Goal: Information Seeking & Learning: Learn about a topic

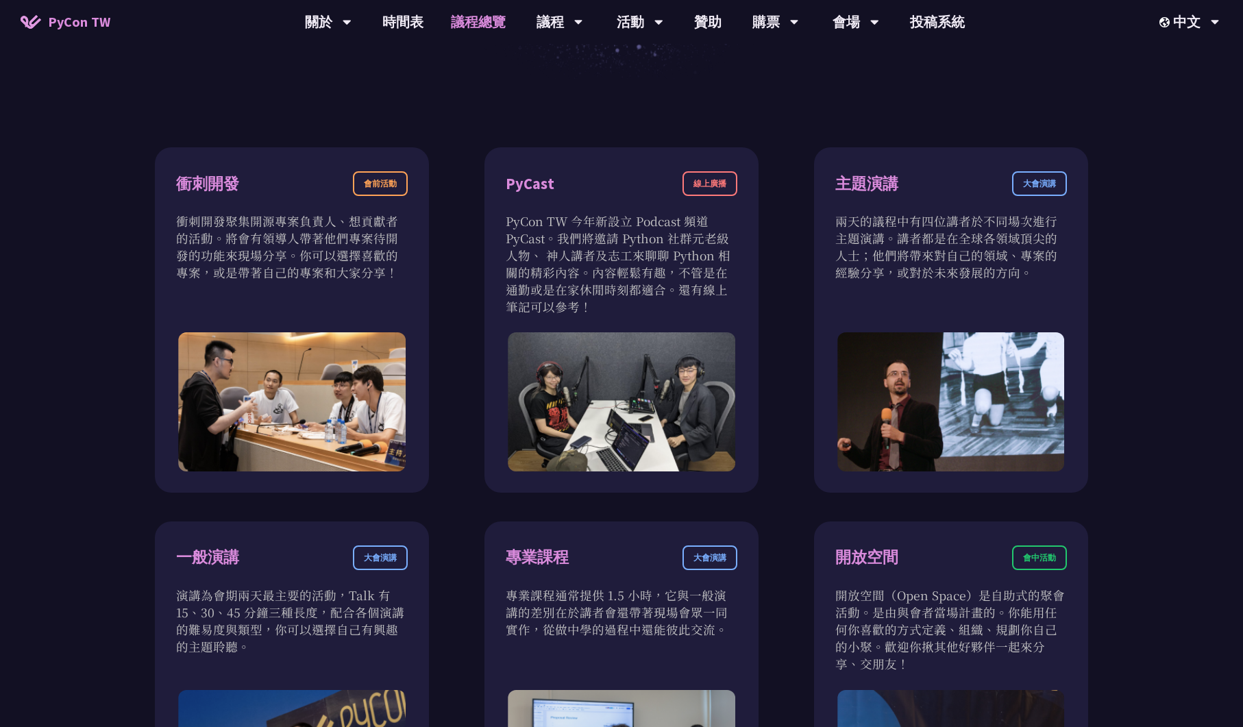
scroll to position [469, 0]
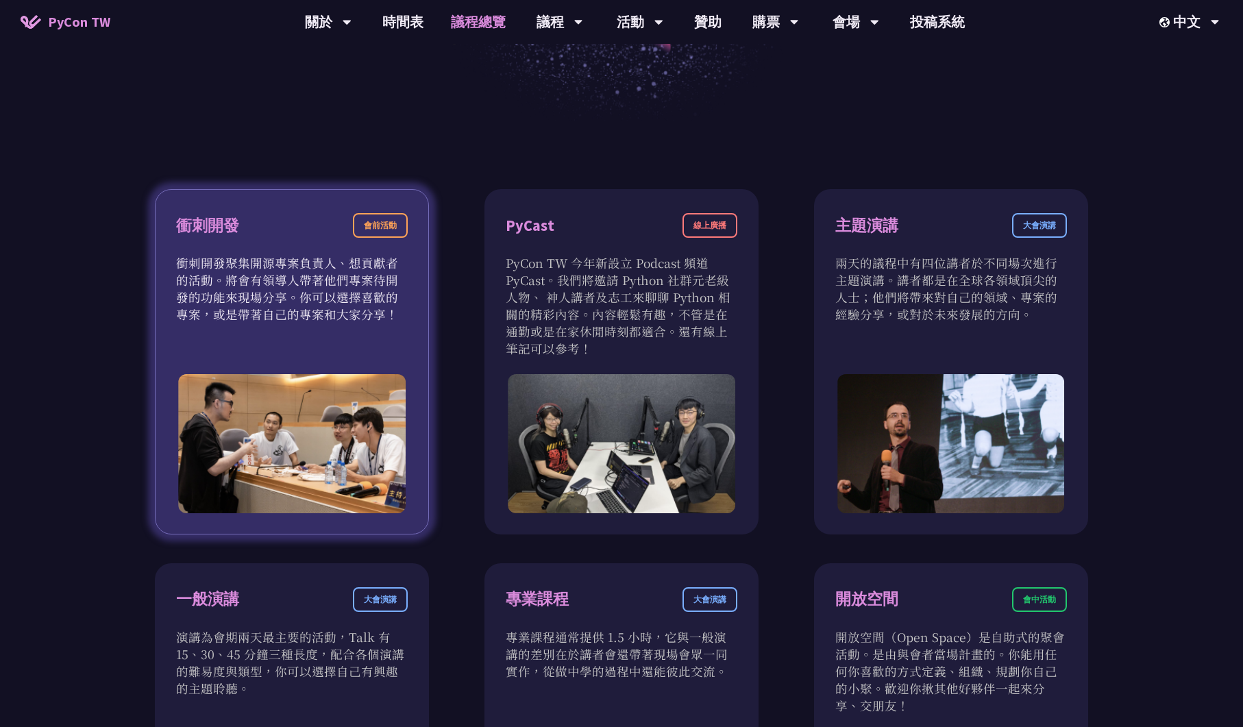
click at [239, 268] on p "衝刺開發聚集開源專案負責人、想貢獻者的活動。將會有領導人帶著他們專案待開發的功能來現場分享。你可以選擇喜歡的專案，或是帶著自己的專案和大家分享！" at bounding box center [292, 288] width 232 height 69
click at [376, 223] on div "會前活動" at bounding box center [380, 225] width 55 height 25
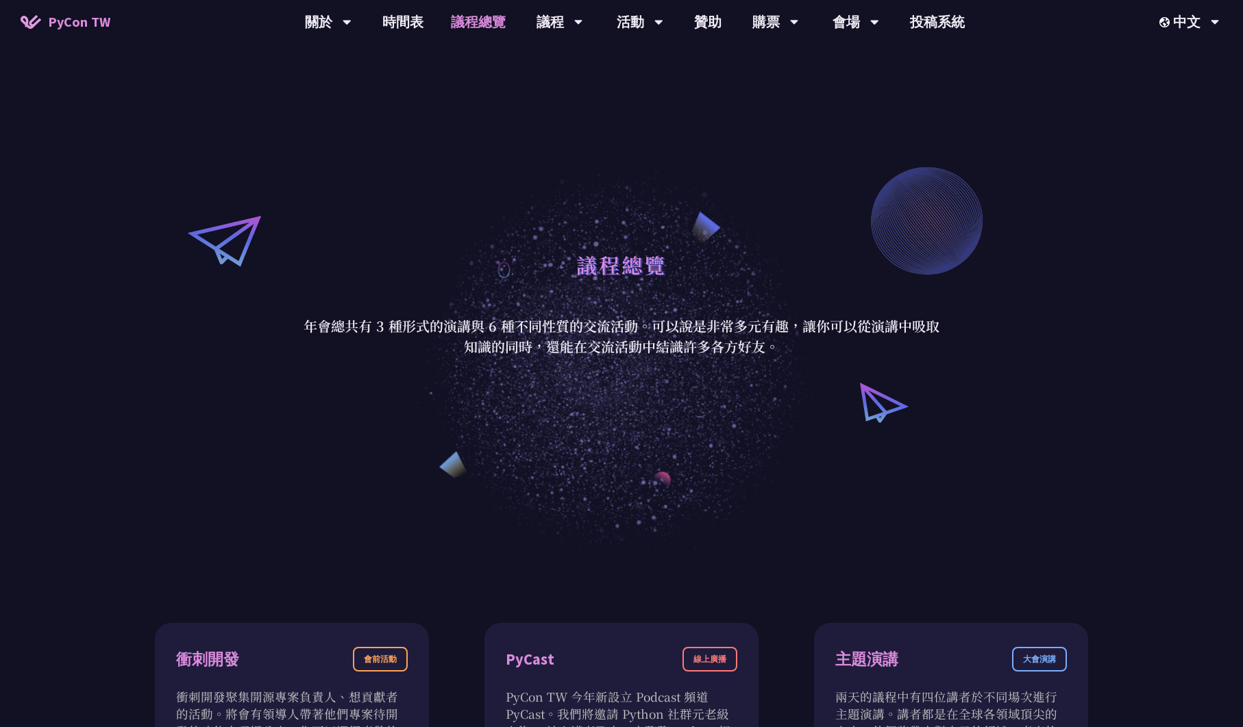
scroll to position [0, 0]
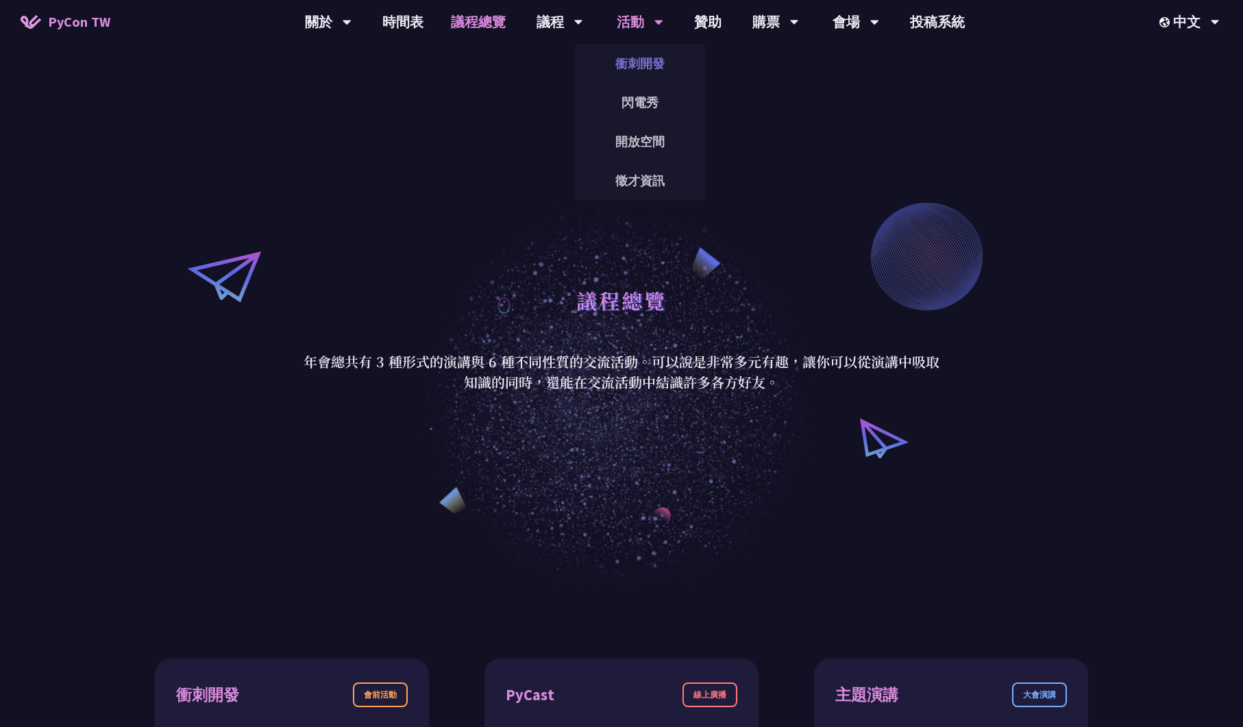
click at [630, 66] on link "衝刺開發" at bounding box center [640, 63] width 132 height 32
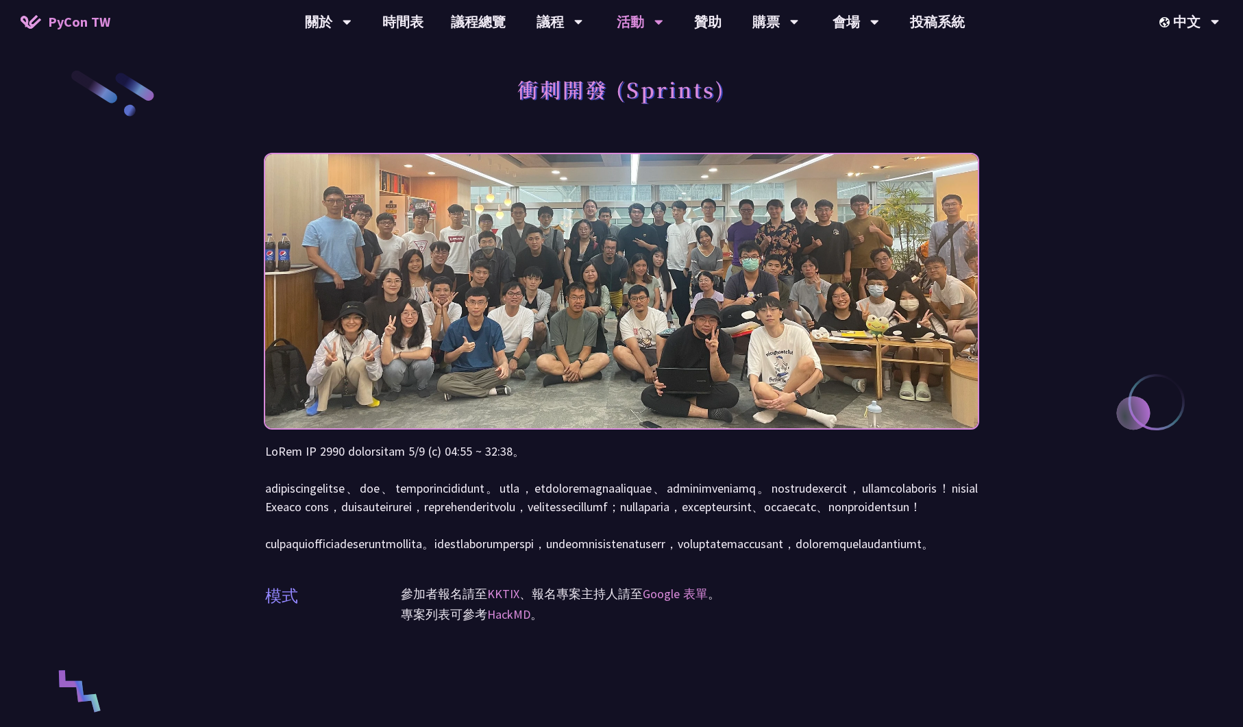
click at [142, 195] on div "衝刺開發 (Sprints) 模式 參加者報名請至 KKTIX 、報名專案主持人請至 Google 表單 。 專案列表可參考 HackMD 。" at bounding box center [621, 645] width 1243 height 1290
click at [710, 25] on link "贊助" at bounding box center [707, 22] width 55 height 44
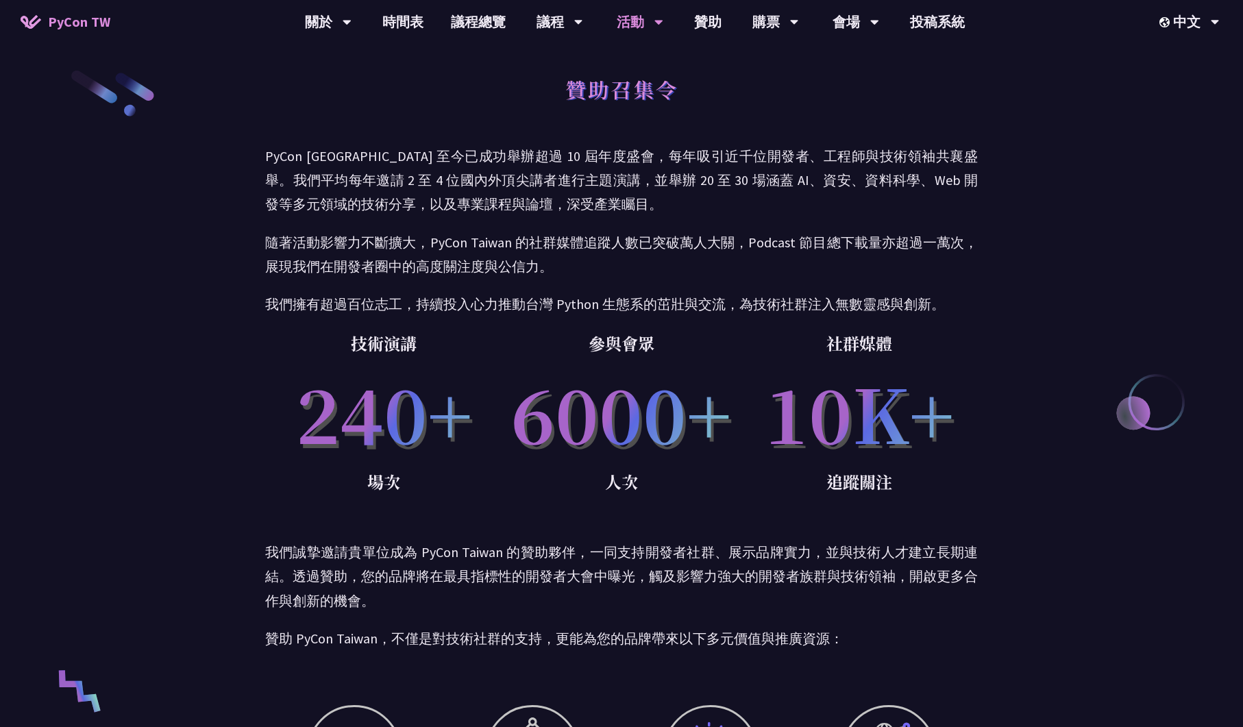
click at [613, 20] on div "活動 衝刺開發 閃電秀 開放空間 徵才資訊" at bounding box center [640, 22] width 81 height 44
click at [650, 19] on div "活動" at bounding box center [640, 22] width 47 height 44
click at [656, 21] on icon at bounding box center [658, 23] width 8 height 5
click at [621, 23] on div "活動" at bounding box center [640, 22] width 47 height 44
click at [1057, 84] on div "贊助召集令 PyCon [GEOGRAPHIC_DATA] 至今已成功舉辦超過 10 屆年度盛會，每年吸引近千位開發者、工程師與技術領袖共襄盛舉。我們平均每年…" at bounding box center [621, 552] width 1243 height 1104
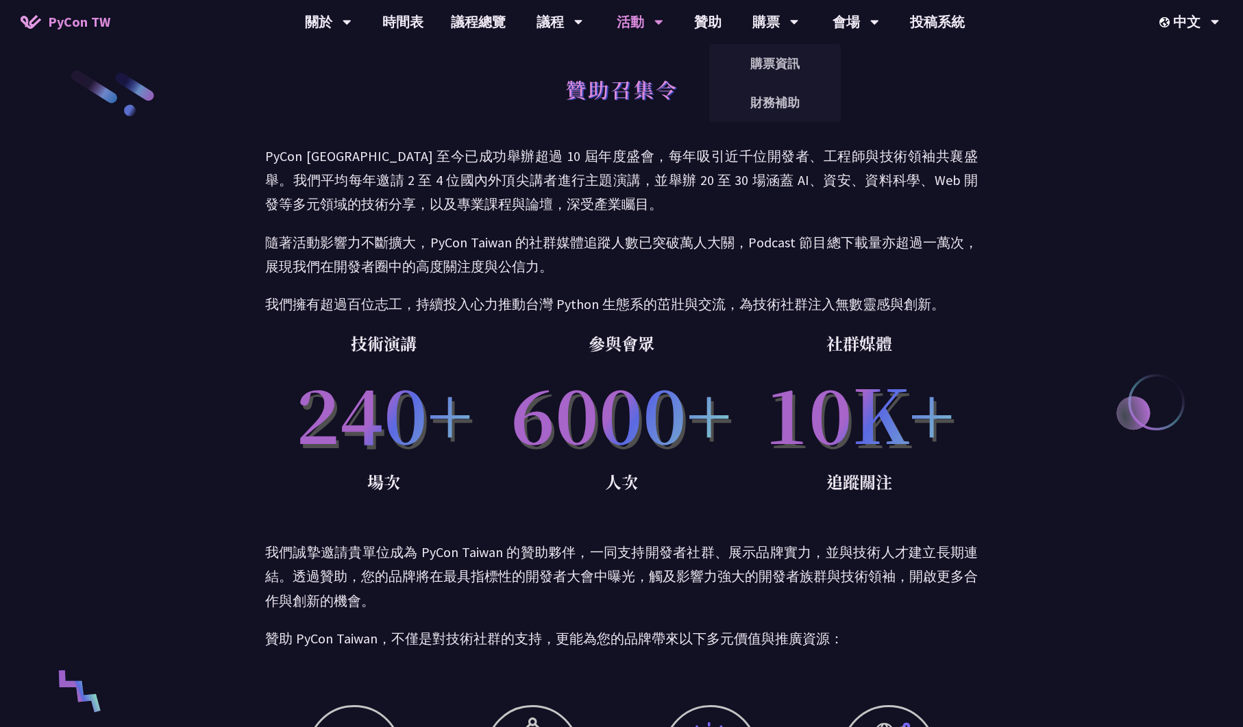
click at [639, 21] on div "活動" at bounding box center [640, 22] width 47 height 44
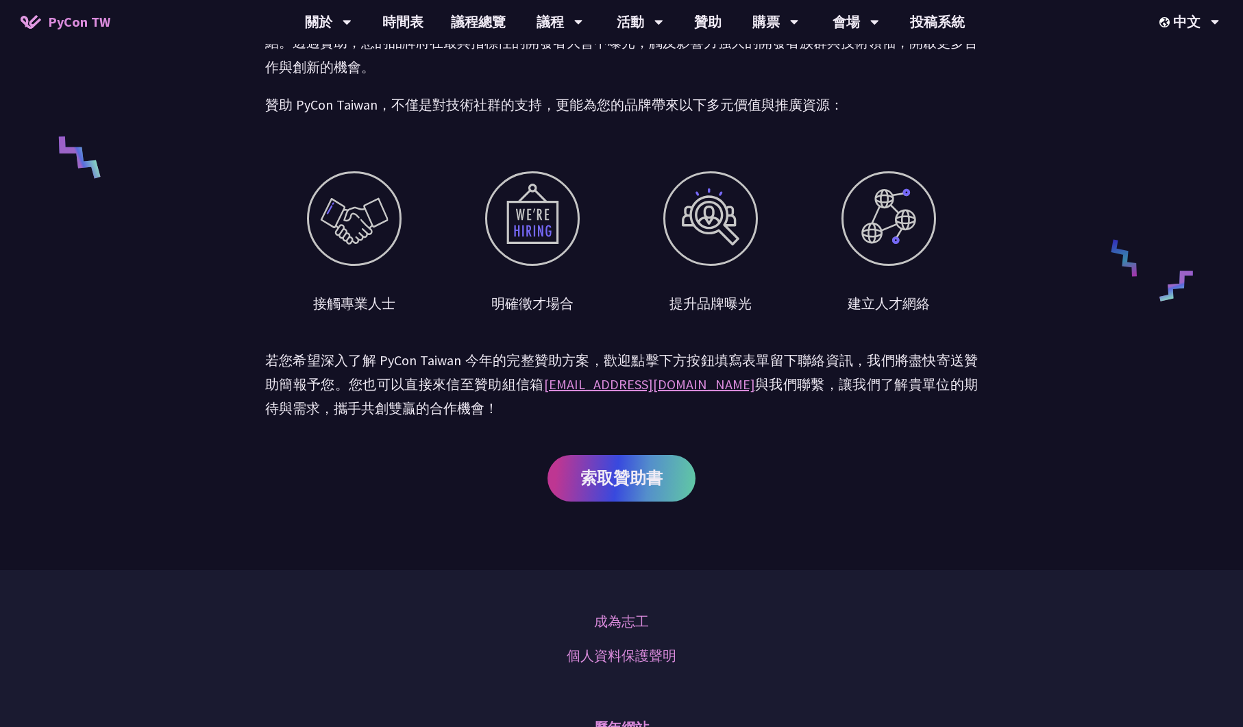
scroll to position [535, 0]
click at [609, 214] on div "明確徵才場合" at bounding box center [532, 241] width 178 height 143
click at [221, 327] on div "贊助召集令 PyCon [GEOGRAPHIC_DATA] 至今已成功舉辦超過 10 屆年度盛會，每年吸引近千位開發者、工程師與技術領袖共襄盛舉。我們平均每年…" at bounding box center [621, 17] width 1243 height 1104
click at [644, 488] on link "索取贊助書" at bounding box center [621, 477] width 148 height 47
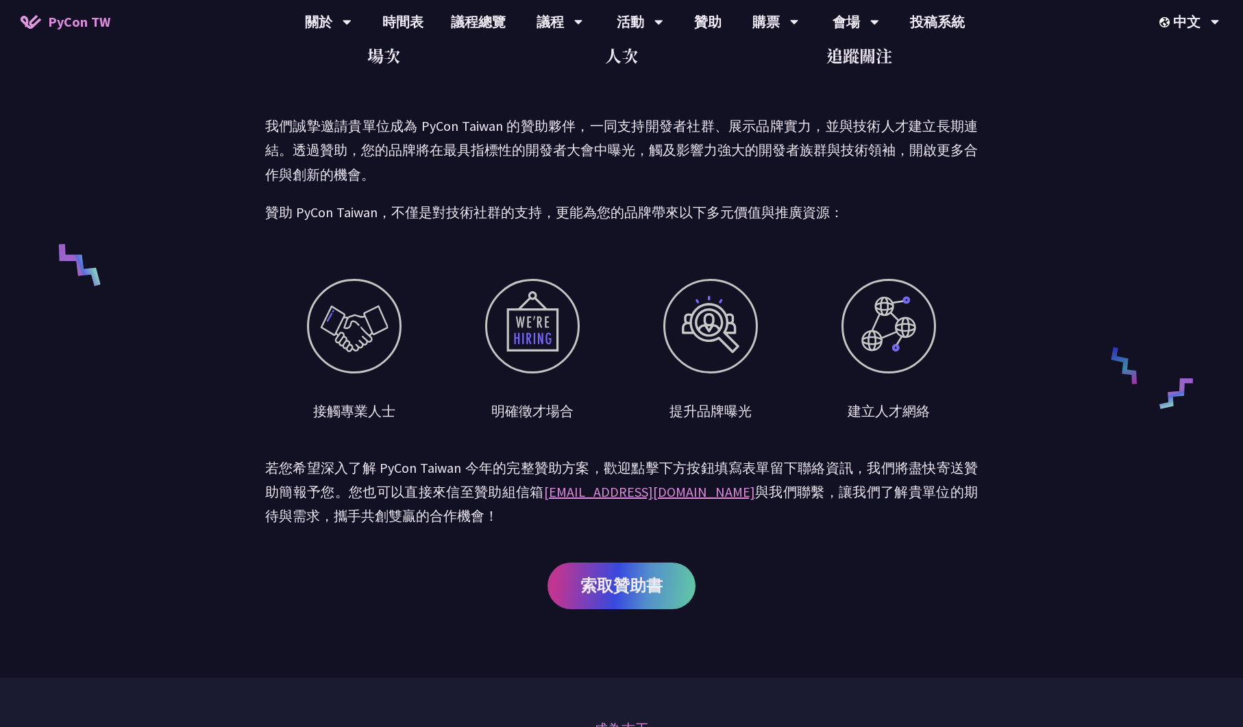
scroll to position [0, 0]
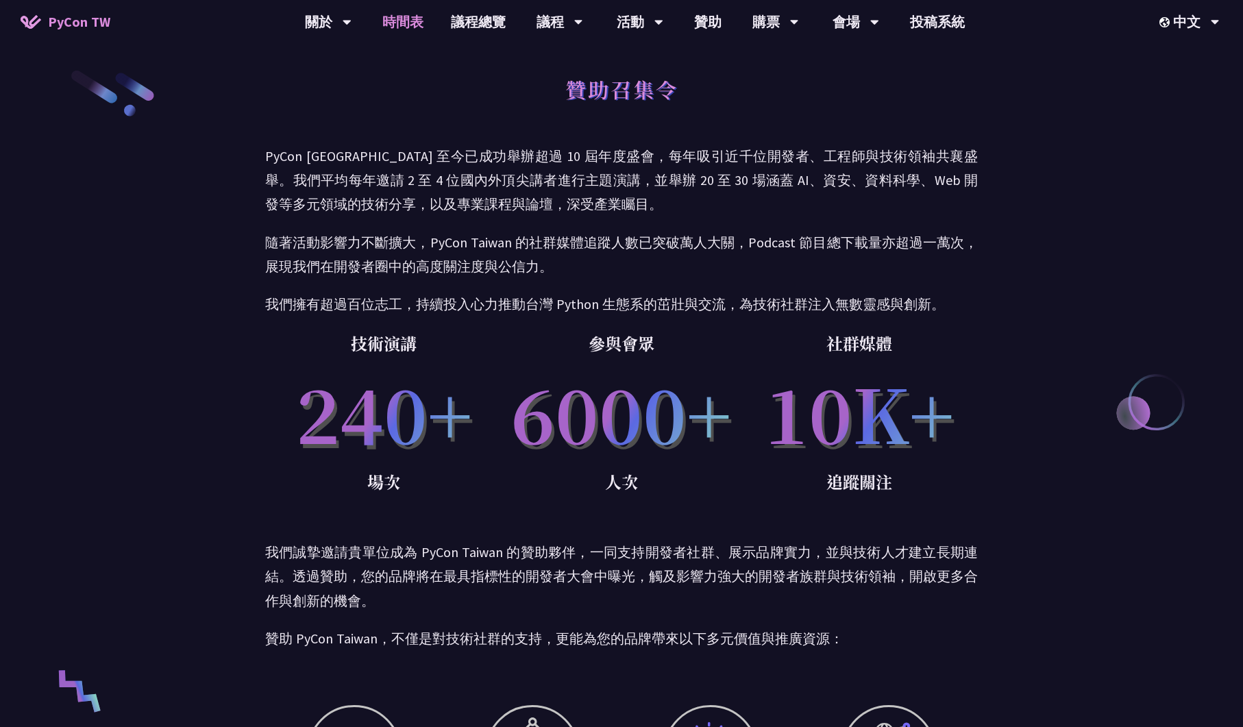
click at [406, 24] on link "時間表" at bounding box center [403, 22] width 69 height 44
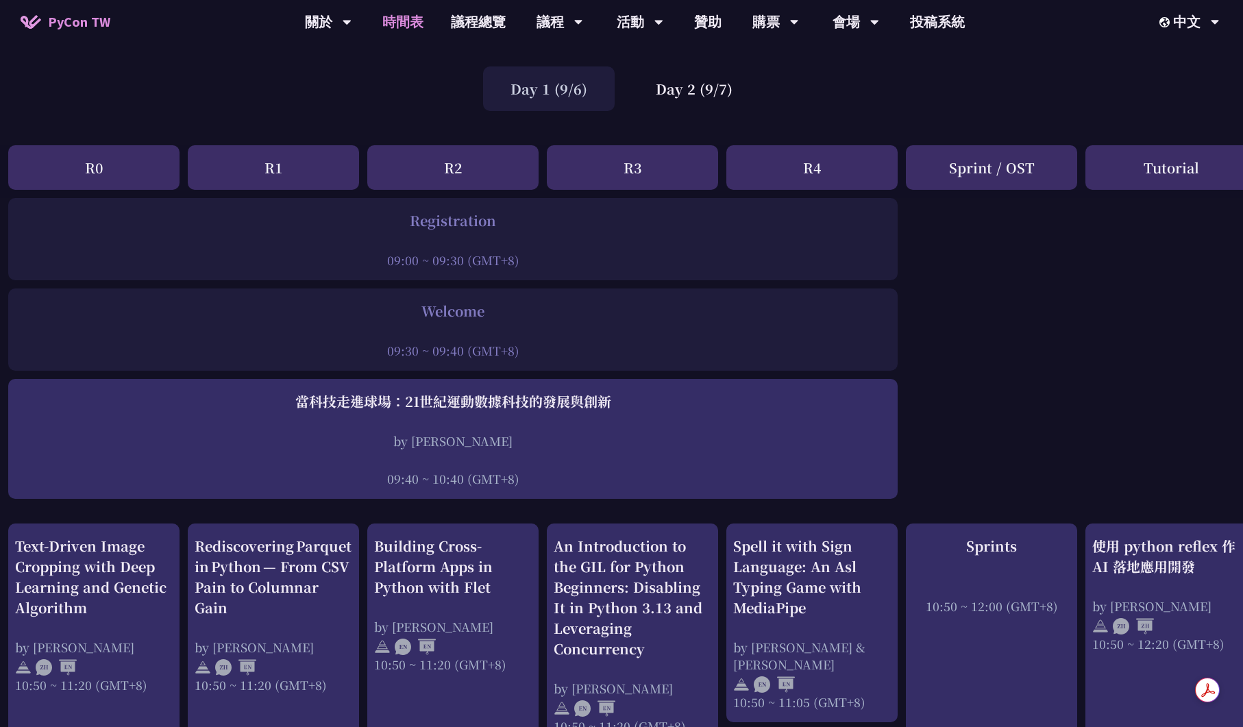
scroll to position [0, 5]
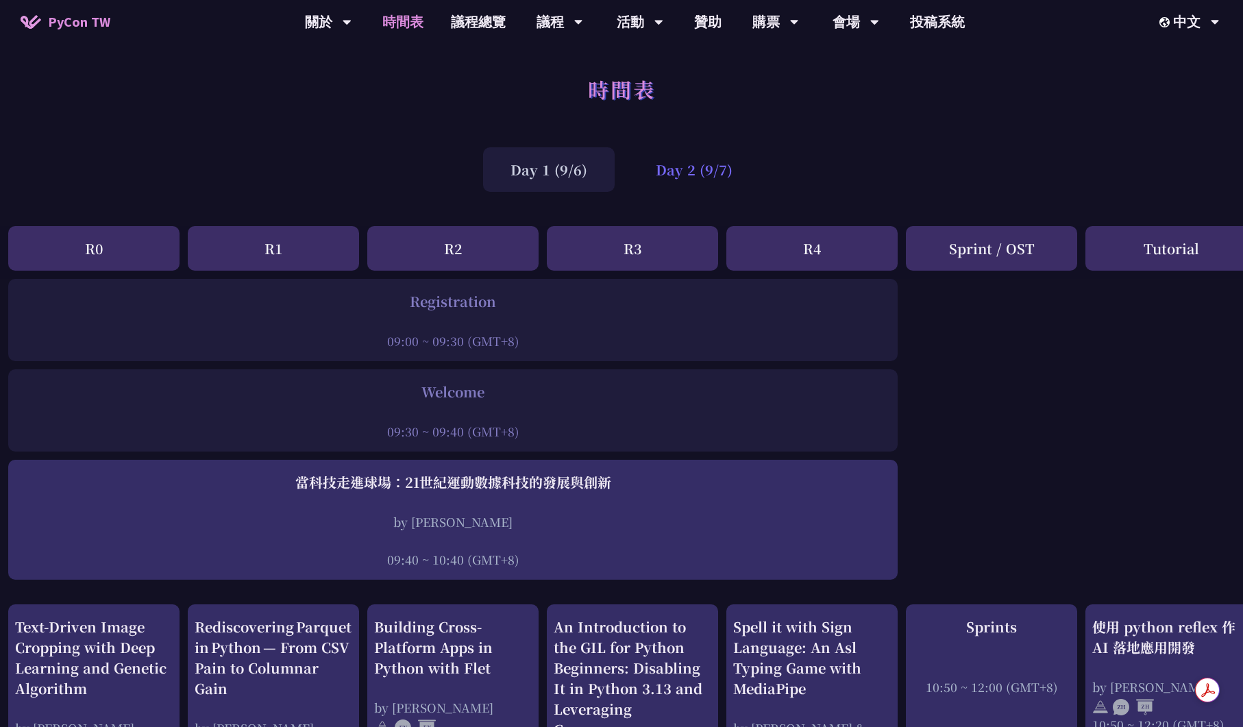
click at [680, 173] on div "Day 2 (9/7)" at bounding box center [694, 169] width 132 height 45
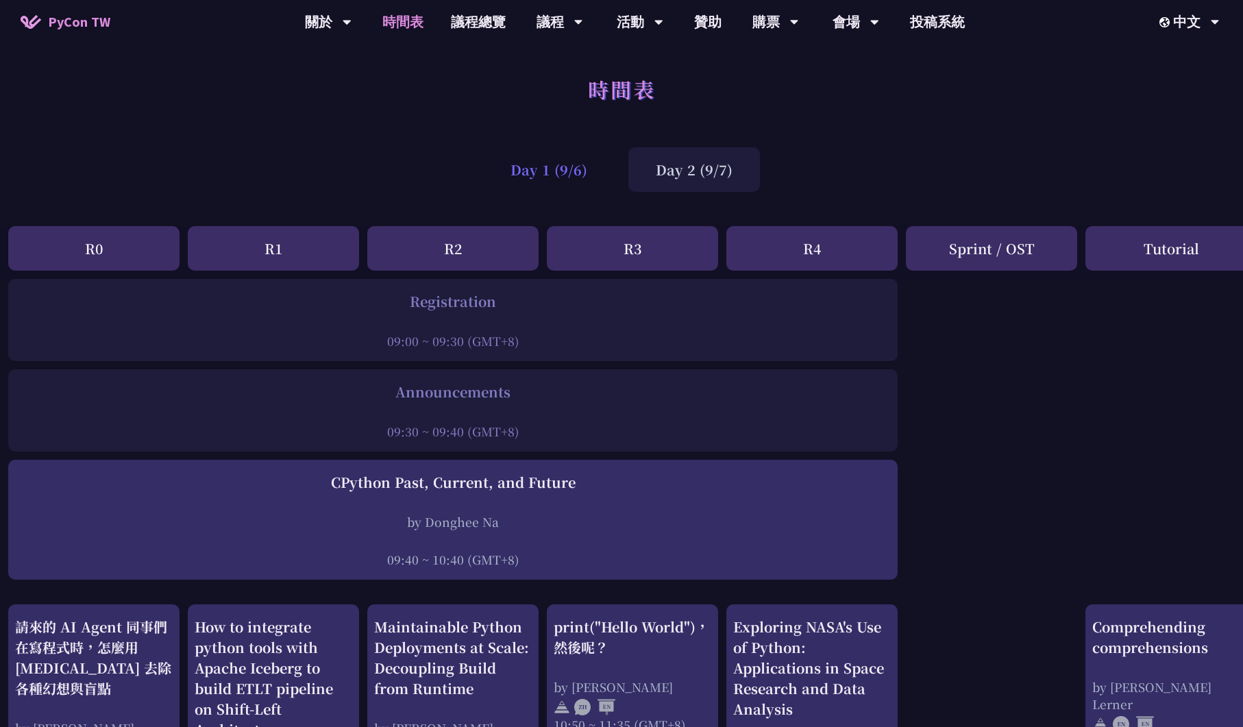
click at [554, 166] on div "Day 1 (9/6)" at bounding box center [549, 169] width 132 height 45
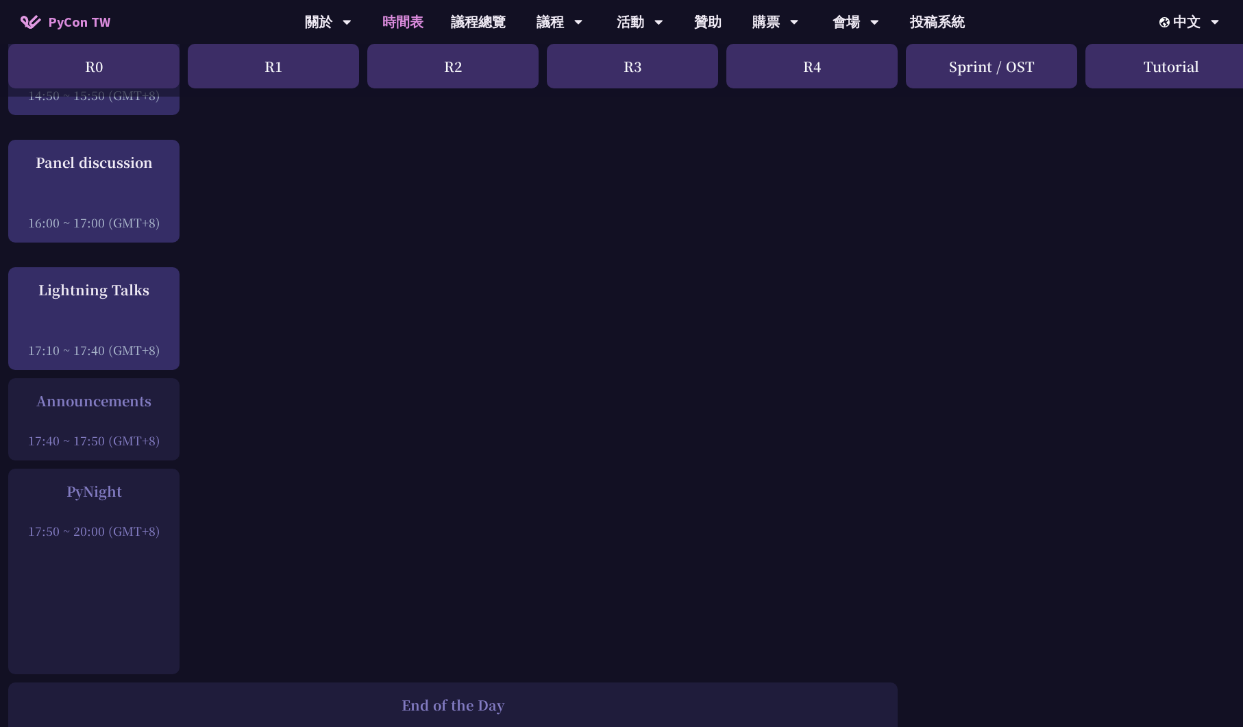
scroll to position [1810, 5]
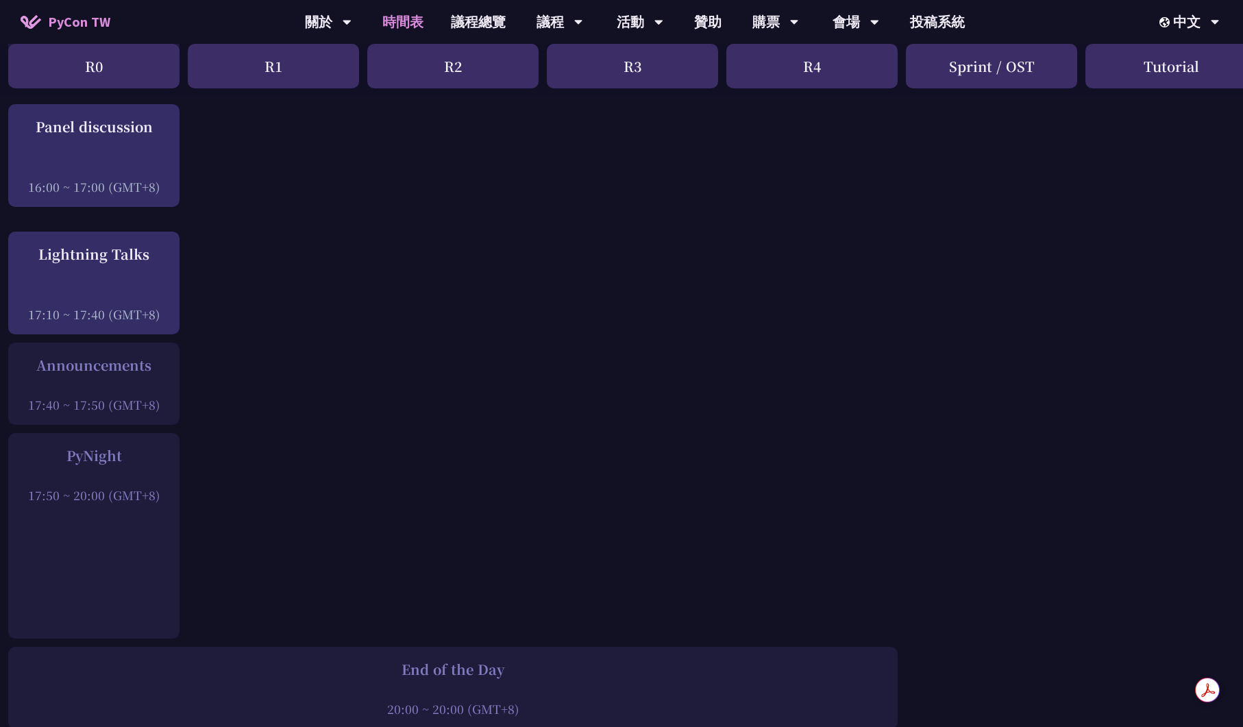
click at [111, 464] on div "PyNight" at bounding box center [94, 455] width 158 height 21
click at [77, 456] on div "PyNight" at bounding box center [94, 455] width 158 height 21
drag, startPoint x: 125, startPoint y: 454, endPoint x: 73, endPoint y: 453, distance: 51.4
click at [73, 453] on div "PyNight" at bounding box center [94, 455] width 158 height 21
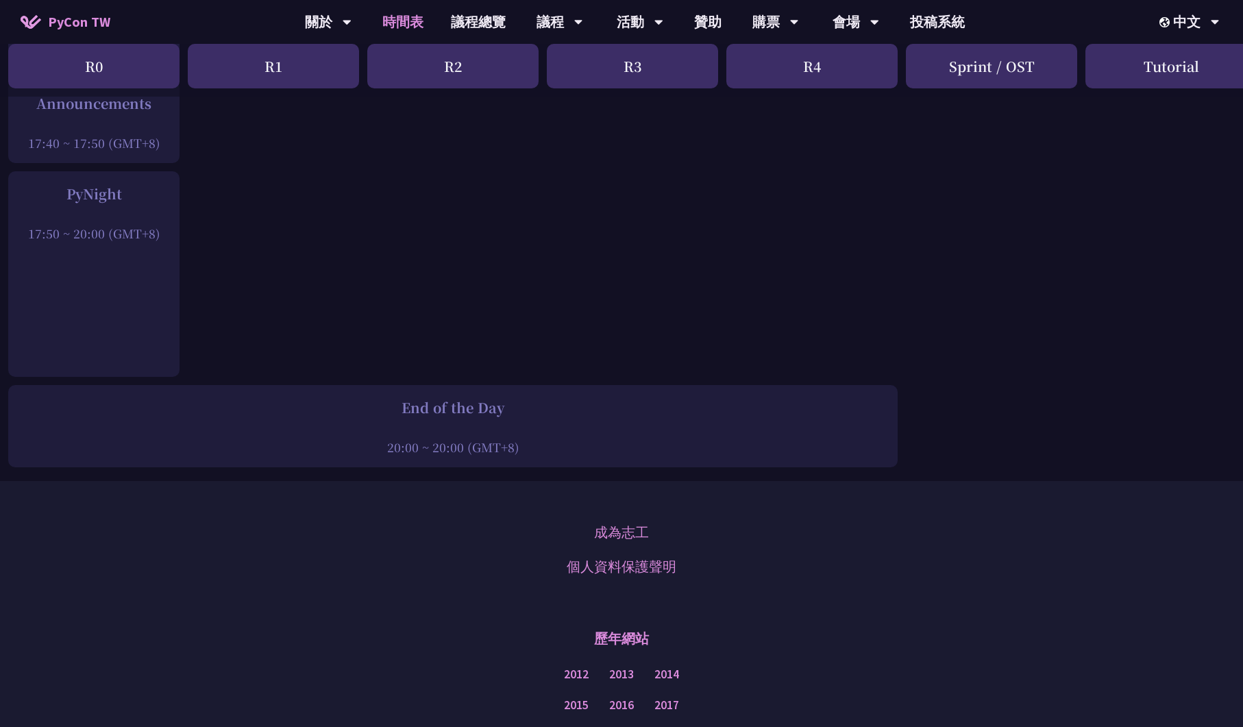
scroll to position [1867, 5]
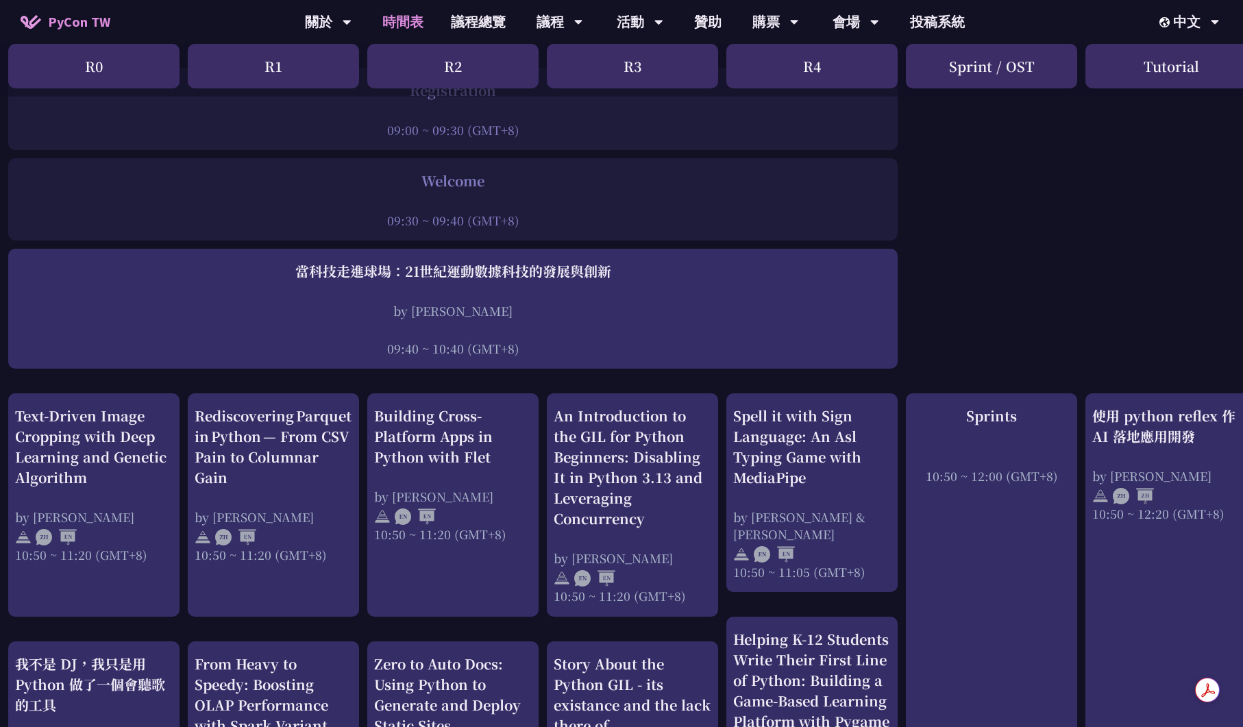
scroll to position [208, 5]
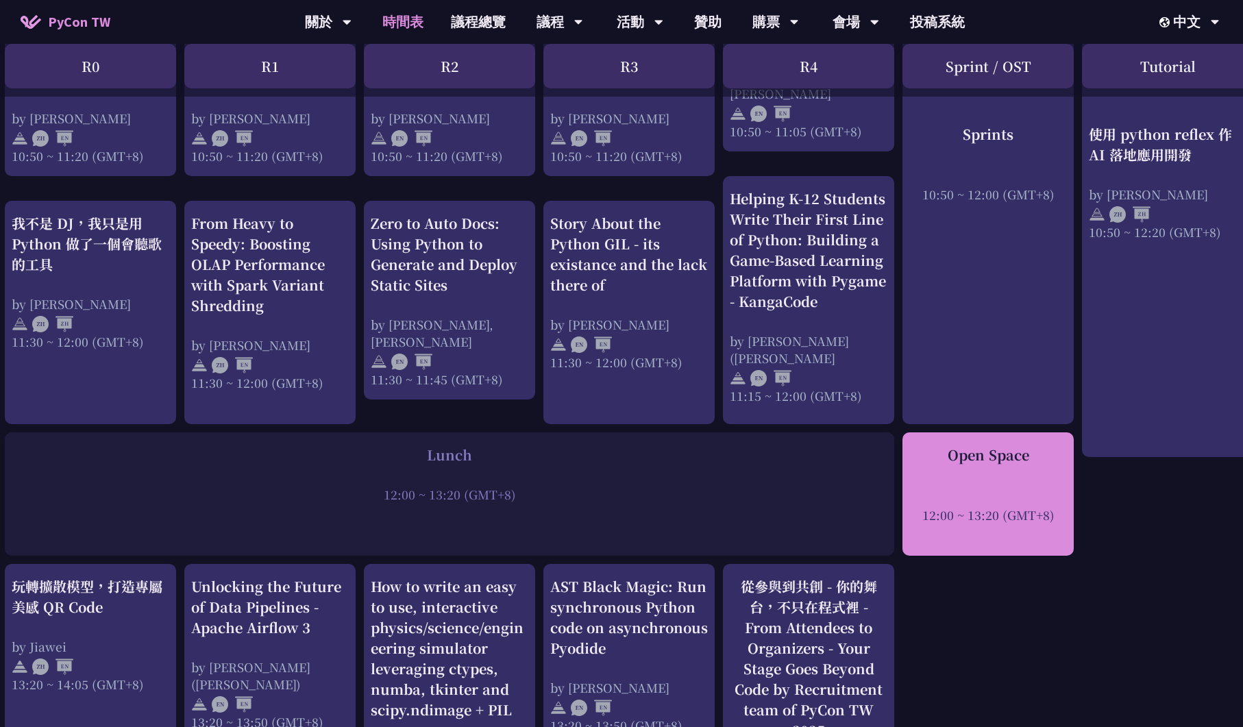
scroll to position [679, 9]
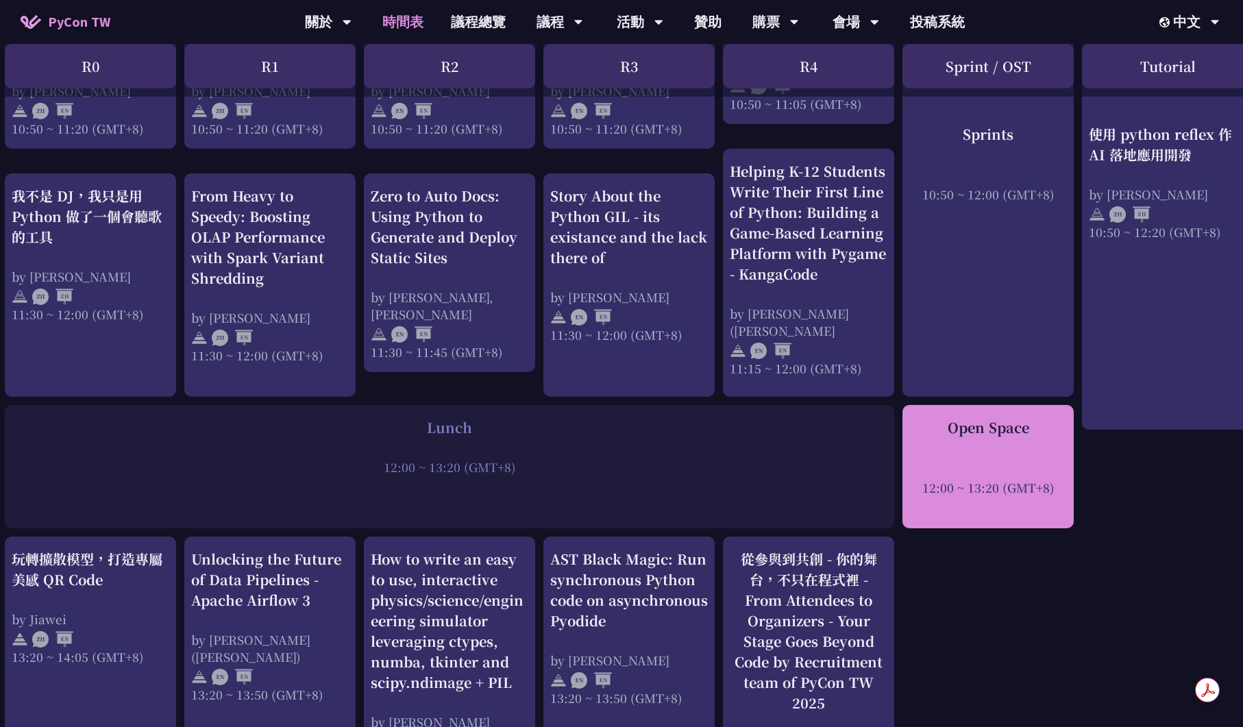
click at [1019, 467] on div at bounding box center [988, 468] width 158 height 21
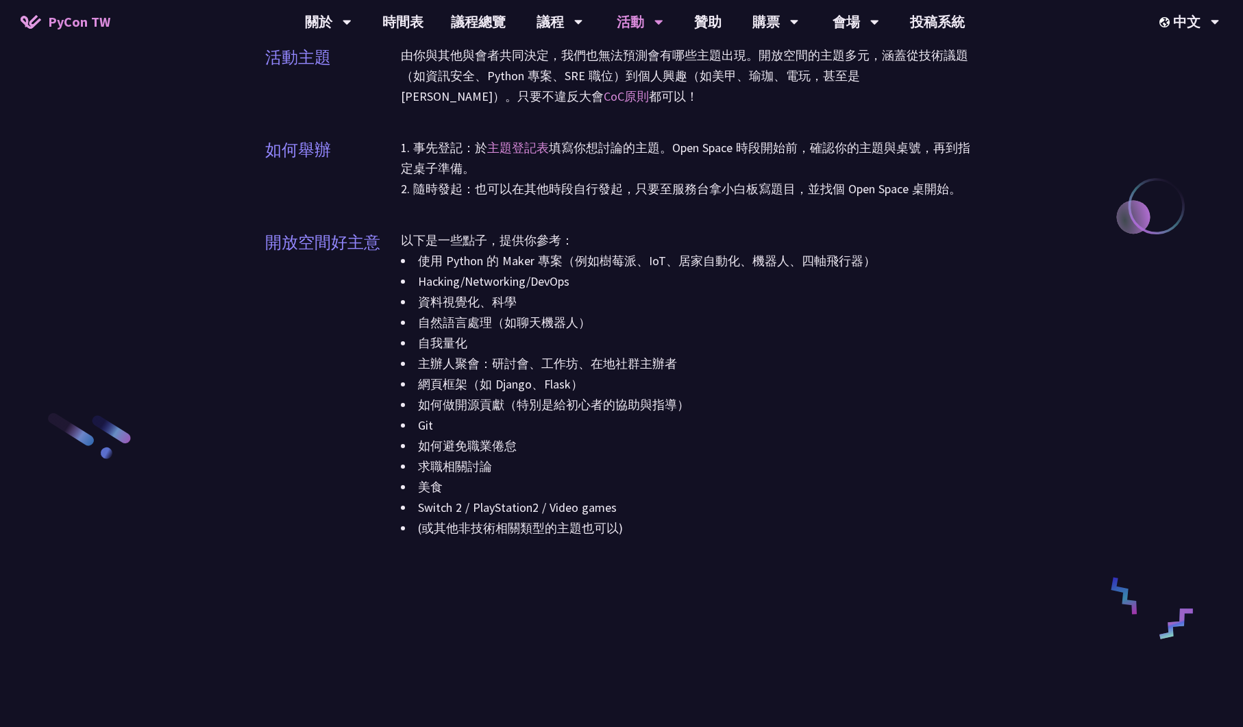
scroll to position [1425, 0]
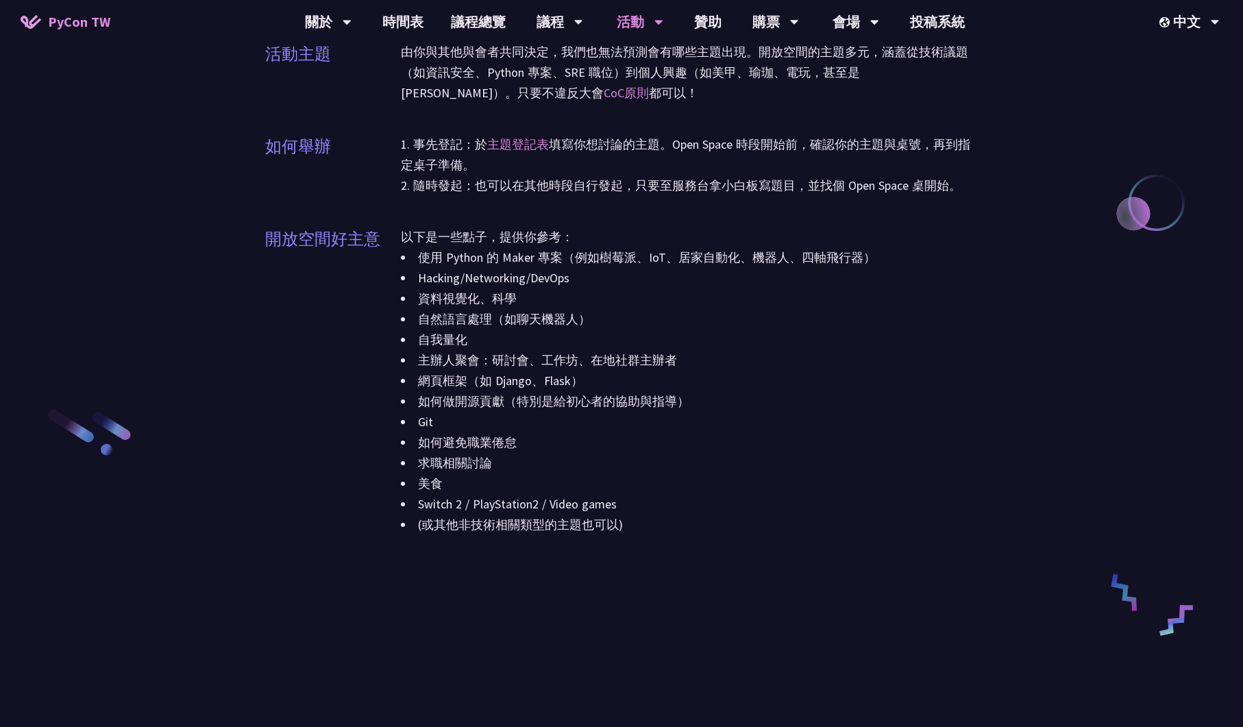
click at [763, 298] on li "資料視覺化、科學" at bounding box center [689, 298] width 577 height 21
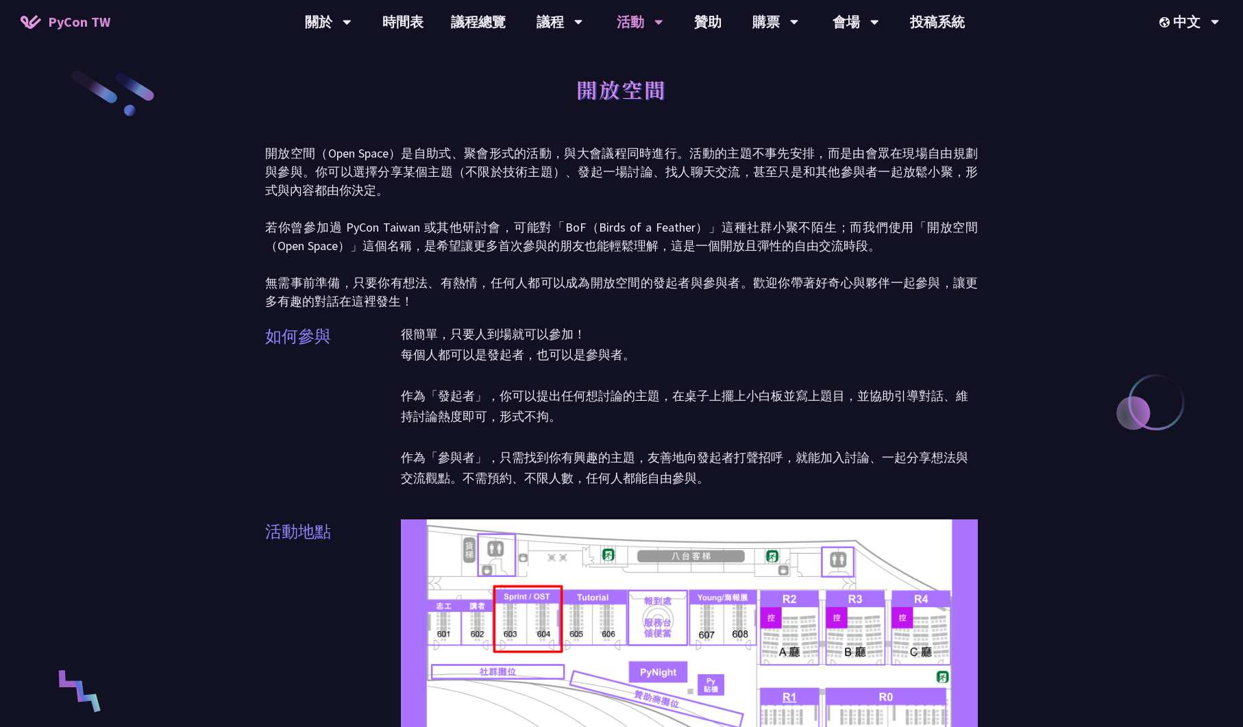
scroll to position [12, 0]
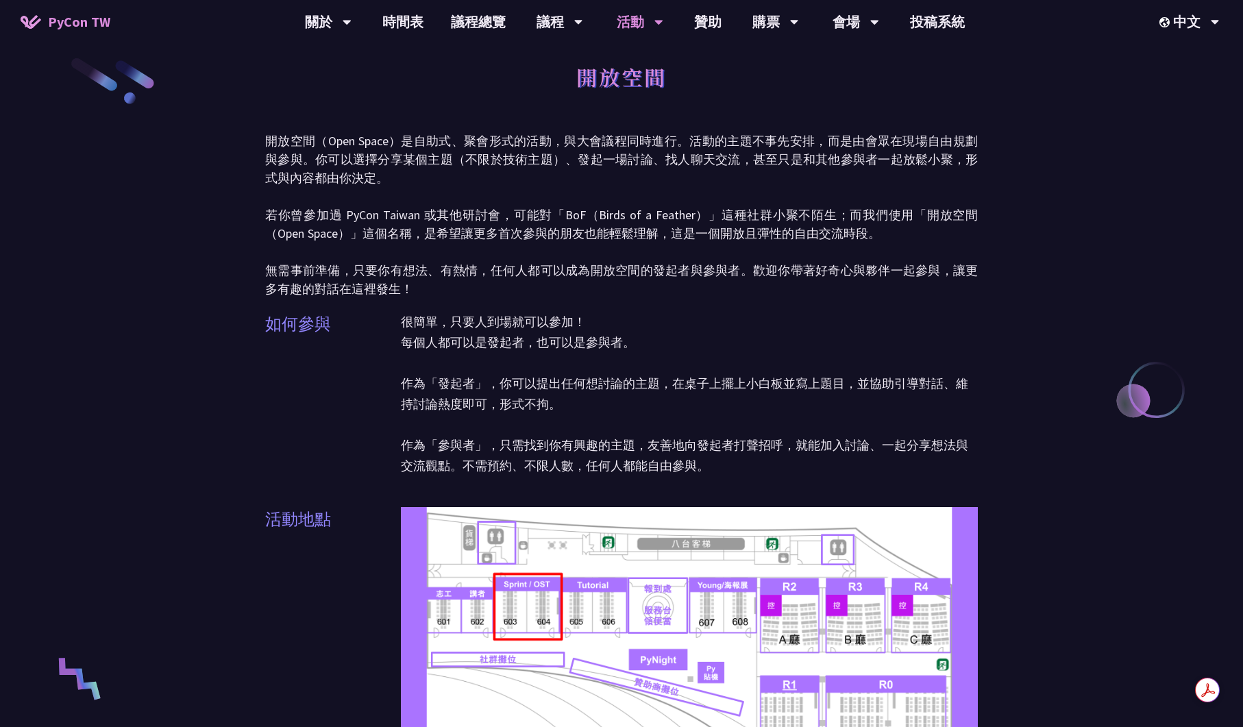
scroll to position [679, 0]
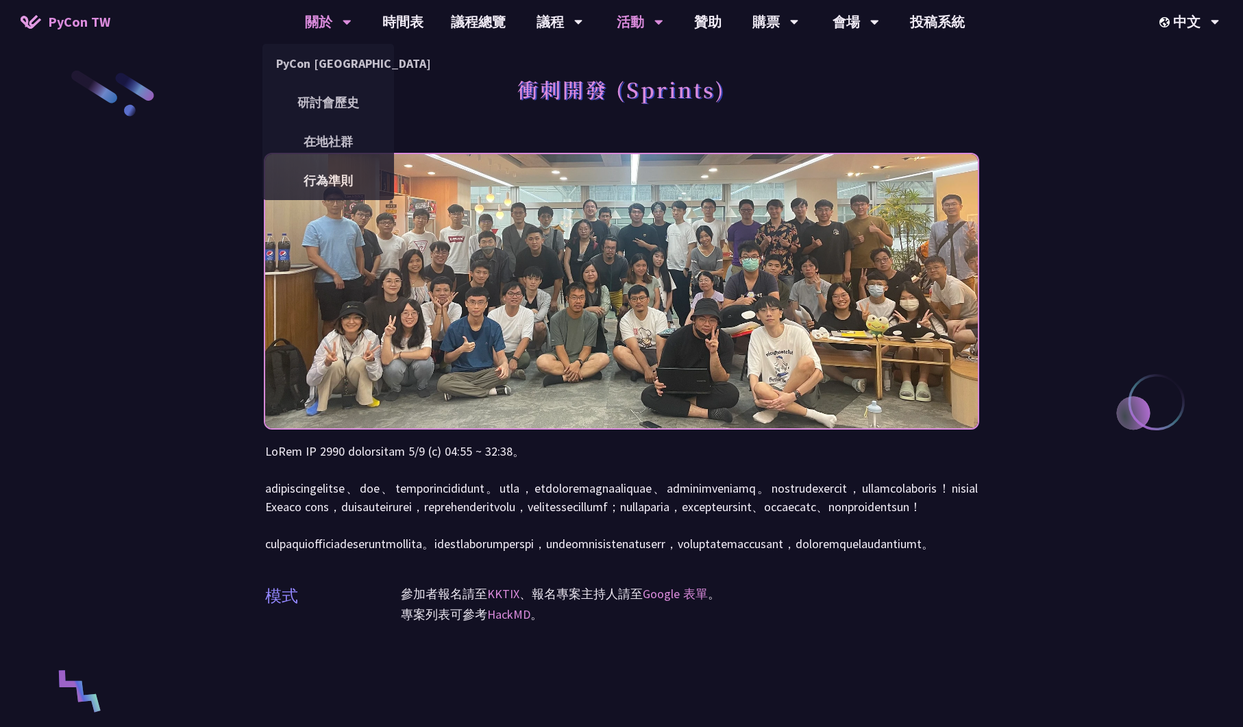
click at [319, 21] on div "關於" at bounding box center [328, 22] width 47 height 44
click at [327, 100] on link "研討會歷史" at bounding box center [328, 102] width 132 height 32
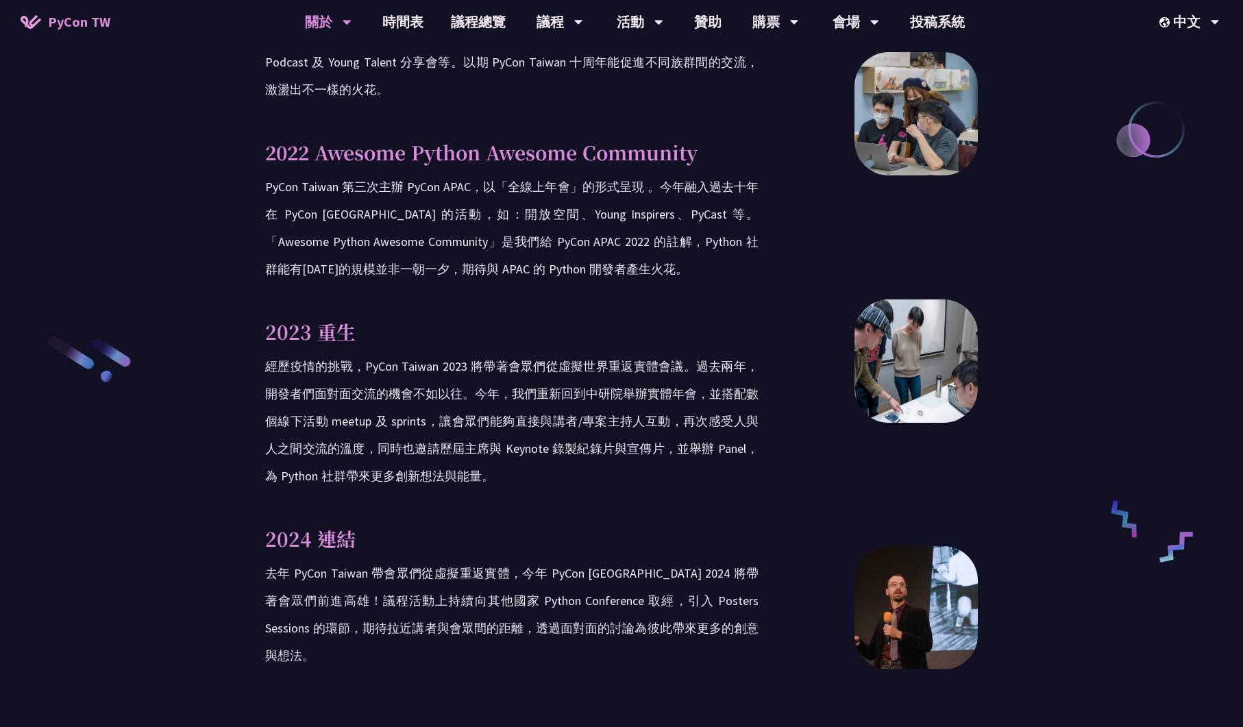
scroll to position [2601, 0]
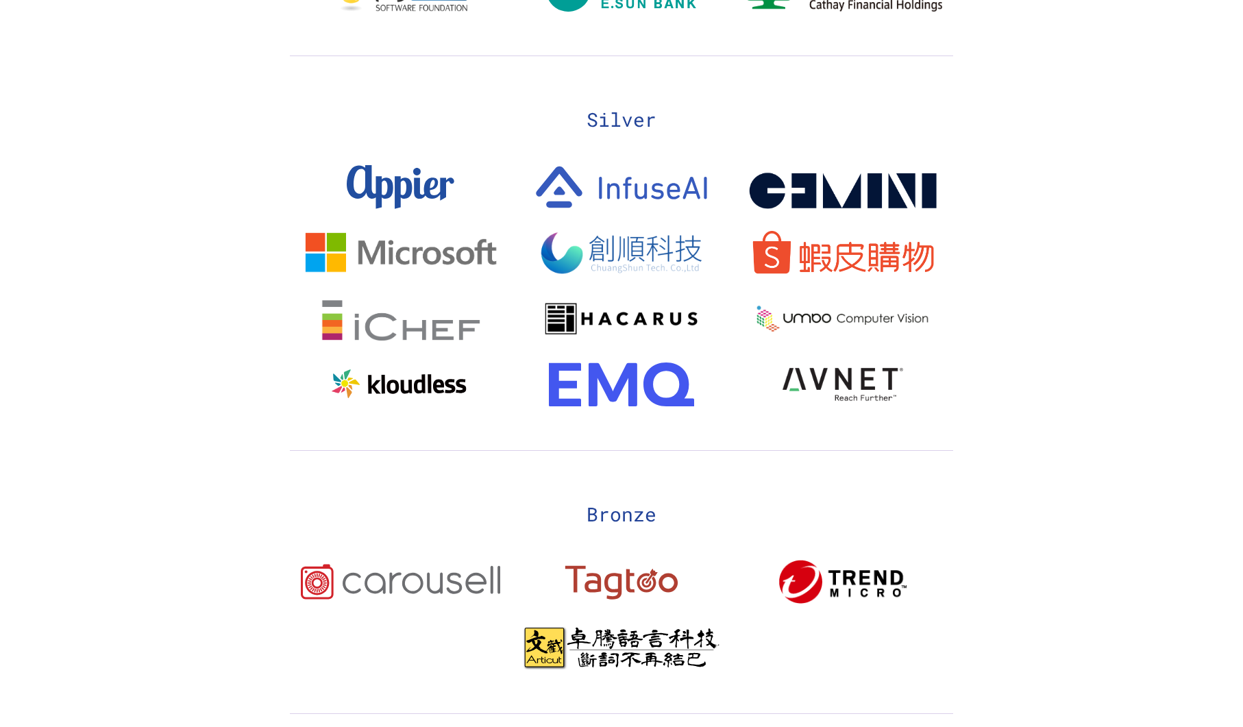
scroll to position [1859, 0]
